Goal: Navigation & Orientation: Find specific page/section

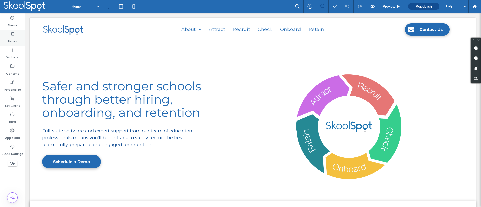
click at [11, 35] on icon at bounding box center [12, 34] width 5 height 5
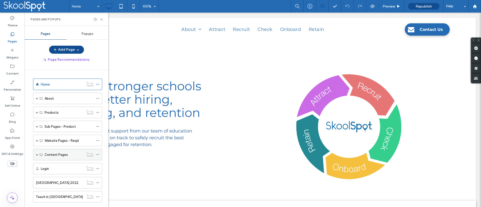
scroll to position [67, 0]
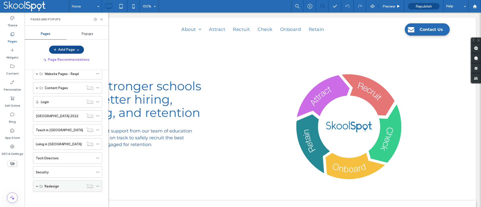
click at [34, 186] on div "Redesign" at bounding box center [67, 186] width 69 height 12
click at [35, 186] on div "Redesign" at bounding box center [67, 186] width 69 height 12
click at [37, 187] on span at bounding box center [37, 186] width 3 height 3
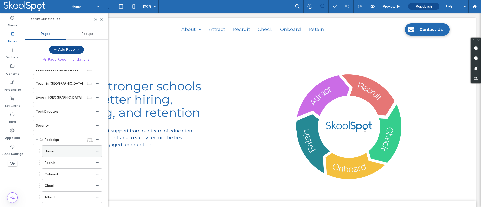
scroll to position [113, 0]
click at [59, 151] on div "Home" at bounding box center [69, 151] width 49 height 5
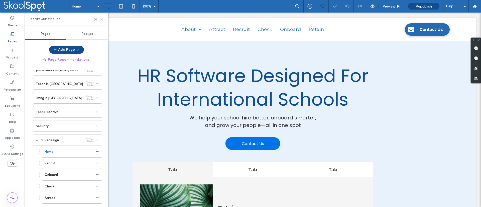
click at [101, 20] on icon at bounding box center [102, 20] width 4 height 4
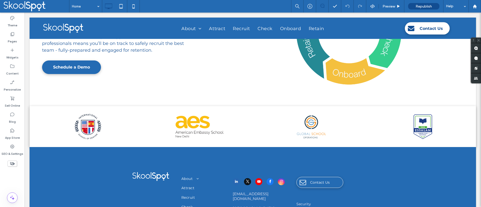
scroll to position [1350, 0]
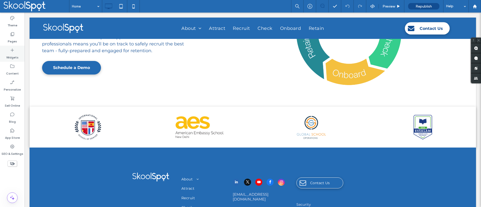
click at [11, 40] on label "Pages" at bounding box center [12, 40] width 9 height 7
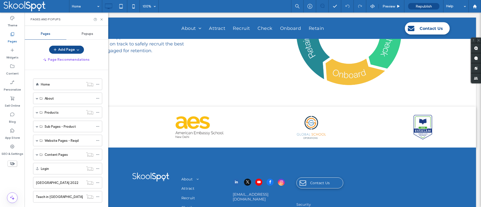
scroll to position [136, 0]
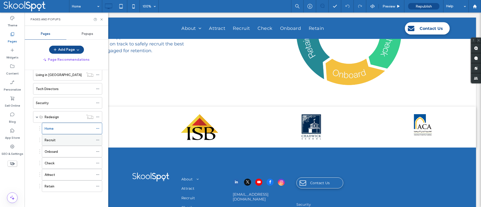
click at [53, 140] on label "Recruit" at bounding box center [50, 139] width 11 height 9
click at [102, 19] on icon at bounding box center [102, 20] width 4 height 4
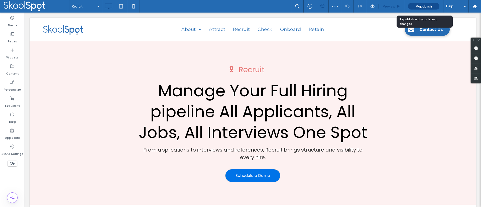
click at [395, 7] on div "Preview" at bounding box center [391, 6] width 25 height 4
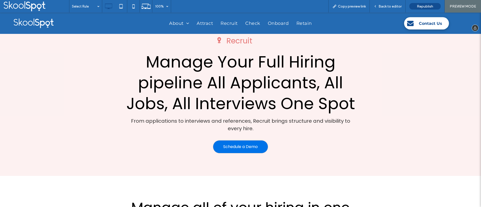
scroll to position [23, 0]
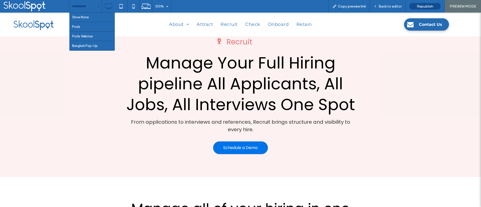
click at [31, 76] on div "Click To Paste Recruit Click To Paste Manage Your Full Hiring pipeline All Appl…" at bounding box center [240, 95] width 481 height 163
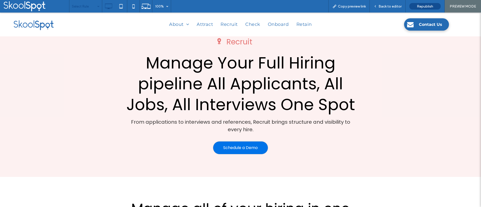
scroll to position [0, 0]
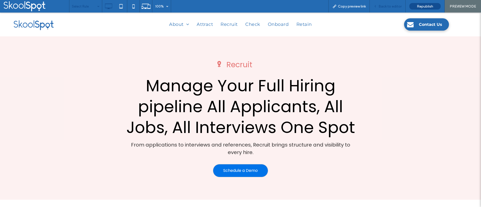
click at [383, 3] on div "Back to editor" at bounding box center [388, 6] width 36 height 13
drag, startPoint x: 385, startPoint y: 7, endPoint x: 242, endPoint y: 16, distance: 143.5
click at [385, 7] on span "Back to editor" at bounding box center [389, 6] width 23 height 4
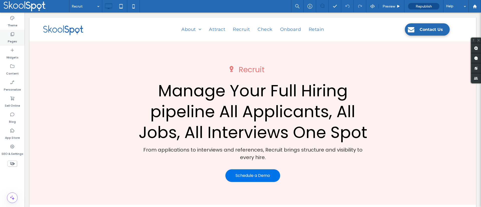
click at [11, 39] on label "Pages" at bounding box center [12, 40] width 9 height 7
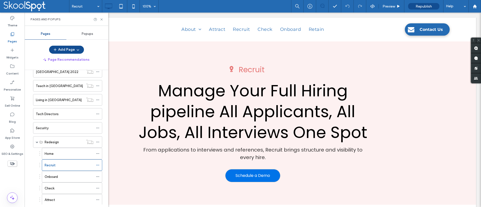
scroll to position [136, 0]
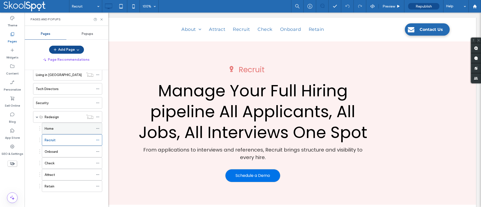
click at [52, 129] on label "Home" at bounding box center [49, 128] width 9 height 9
click at [394, 2] on div "Preview" at bounding box center [392, 6] width 26 height 13
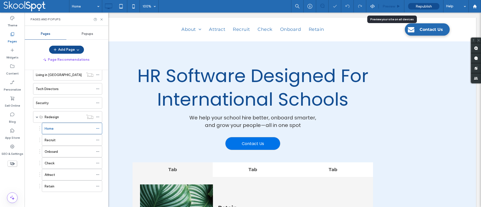
drag, startPoint x: 392, startPoint y: 7, endPoint x: 226, endPoint y: 107, distance: 193.6
click at [392, 7] on span "Preview" at bounding box center [388, 6] width 13 height 4
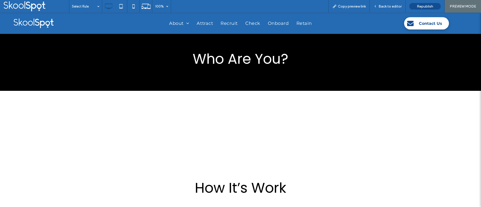
scroll to position [329, 0]
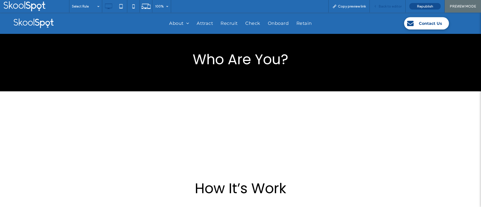
click at [376, 7] on icon at bounding box center [375, 7] width 4 height 4
